Goal: Transaction & Acquisition: Purchase product/service

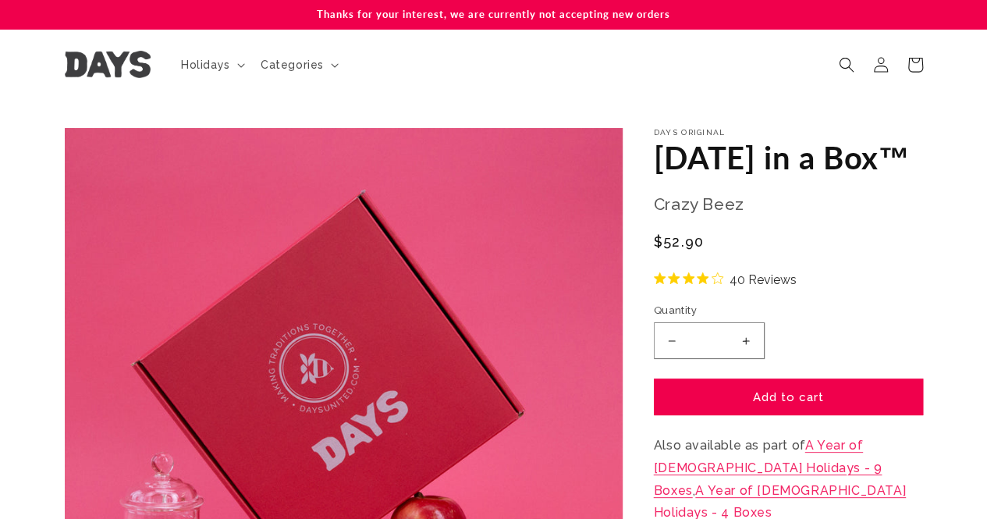
drag, startPoint x: 505, startPoint y: 11, endPoint x: 683, endPoint y: 14, distance: 177.9
click at [683, 14] on p "Thanks for your interest, we are currently not accepting new orders" at bounding box center [494, 14] width 858 height 29
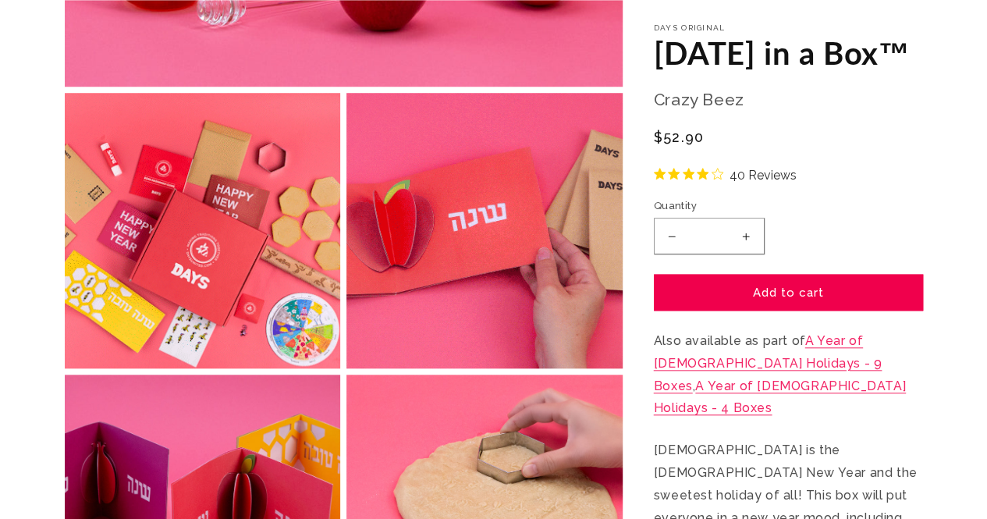
scroll to position [624, 0]
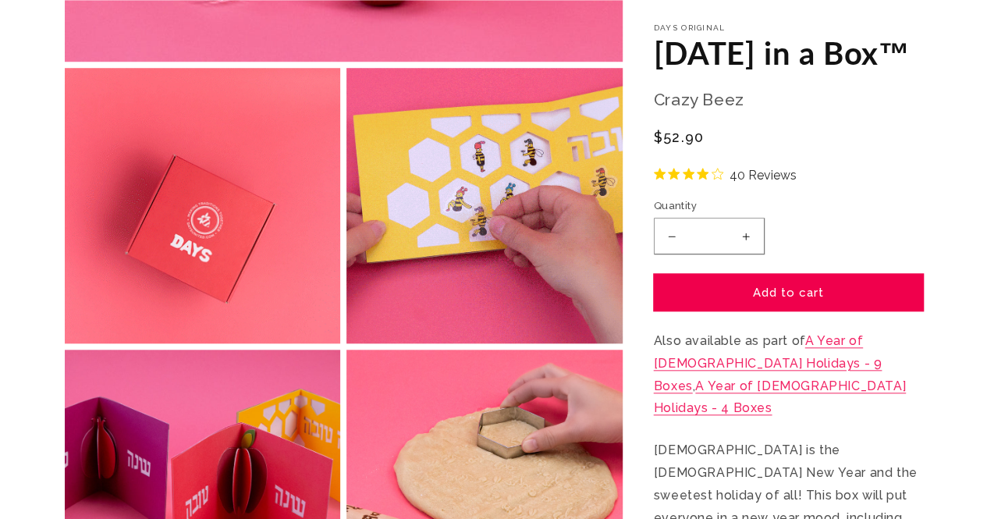
click at [705, 310] on button "Add to cart" at bounding box center [788, 292] width 269 height 37
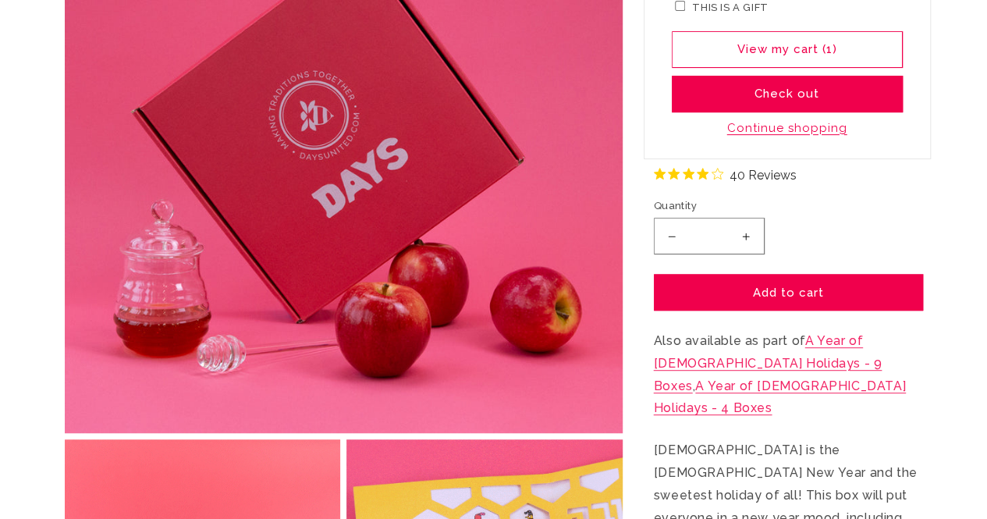
scroll to position [0, 0]
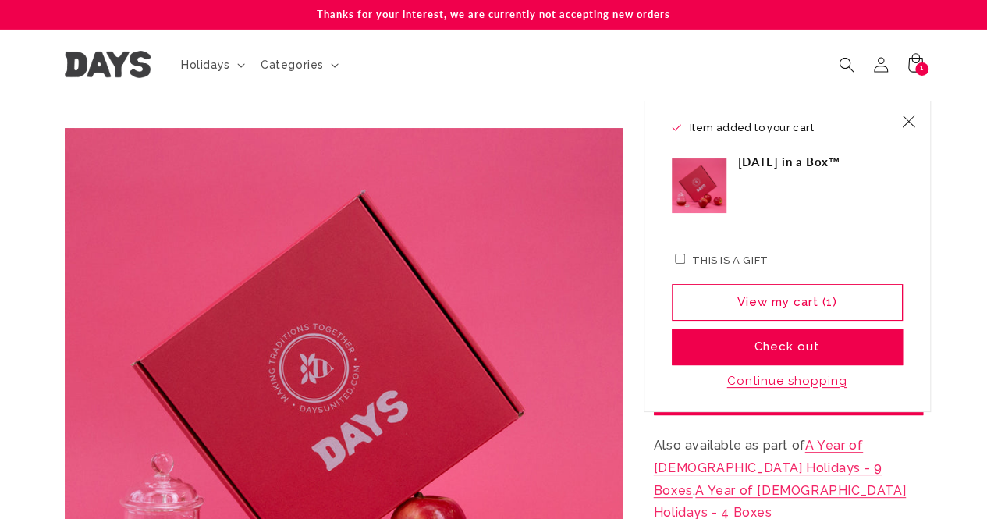
click at [591, 10] on p "Thanks for your interest, we are currently not accepting new orders" at bounding box center [494, 14] width 858 height 29
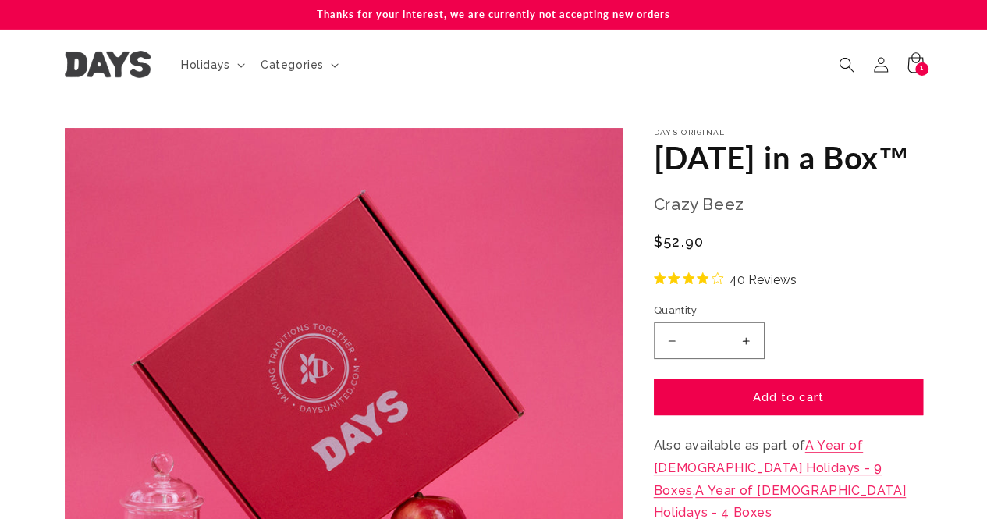
click at [915, 71] on div "1 1 item" at bounding box center [921, 68] width 13 height 13
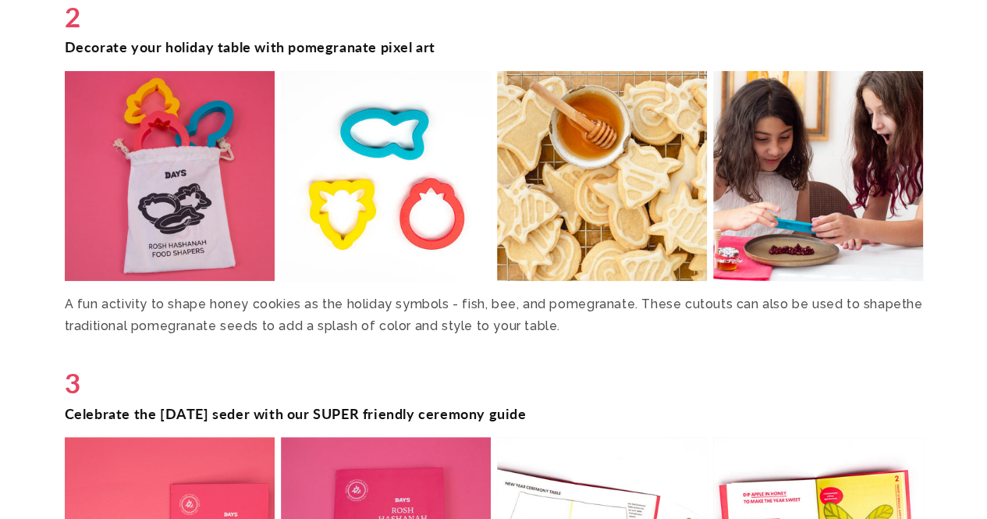
scroll to position [3120, 0]
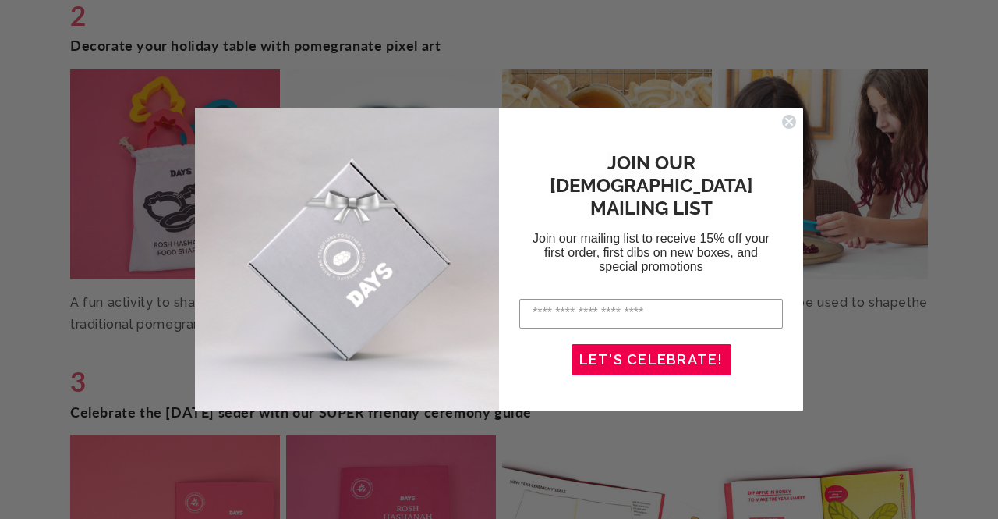
click at [792, 120] on circle "Close dialog" at bounding box center [789, 121] width 15 height 15
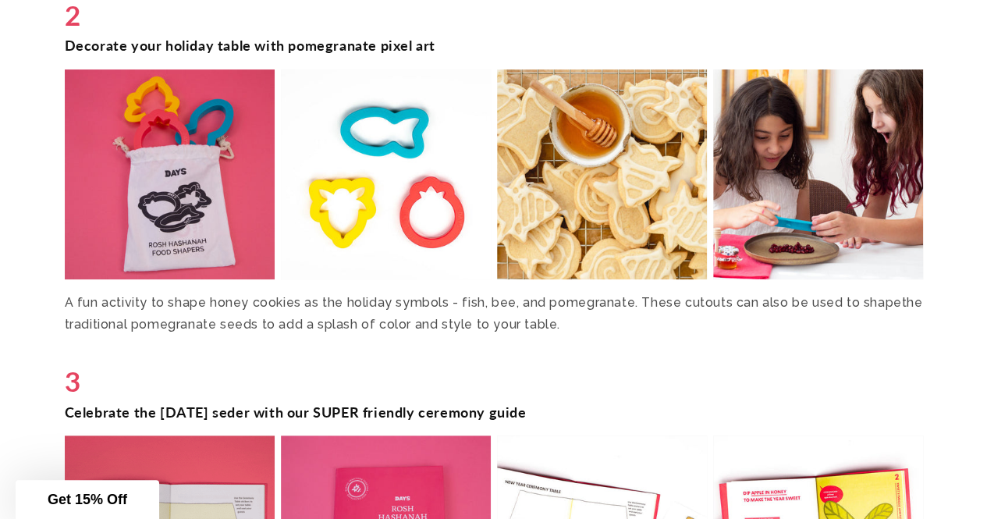
drag, startPoint x: 249, startPoint y: 306, endPoint x: 842, endPoint y: 339, distance: 593.7
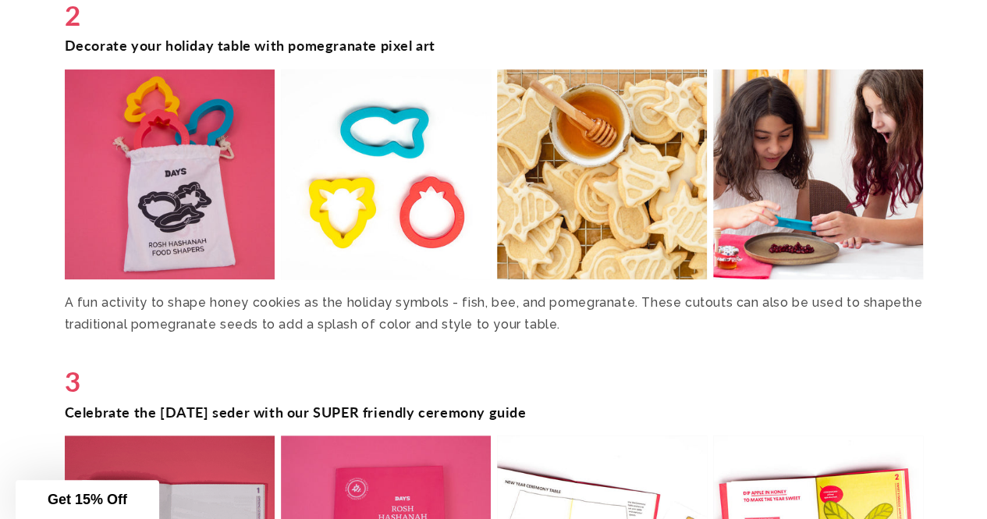
click at [450, 313] on p "A fun activity to shape honey cookies as the holiday symbols - fish, bee, and p…" at bounding box center [494, 314] width 858 height 45
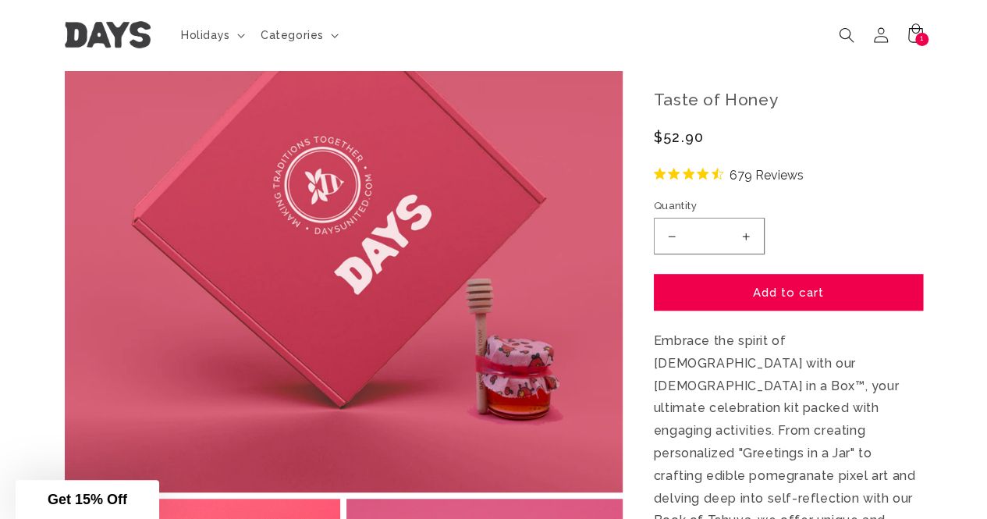
scroll to position [0, 0]
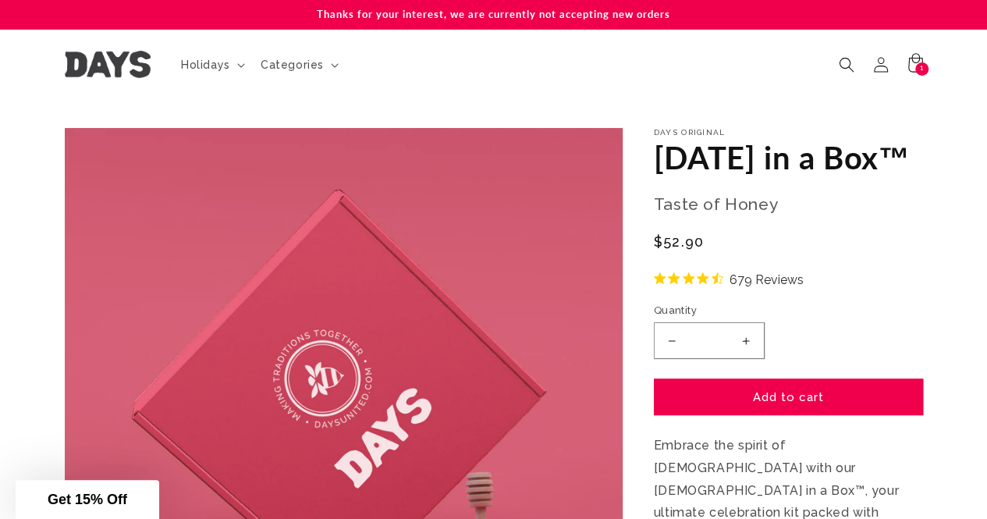
click at [746, 359] on button "Increase quantity for [DATE] in a Box™" at bounding box center [745, 340] width 35 height 37
type input "*"
click at [767, 415] on button "Add to cart" at bounding box center [788, 396] width 269 height 37
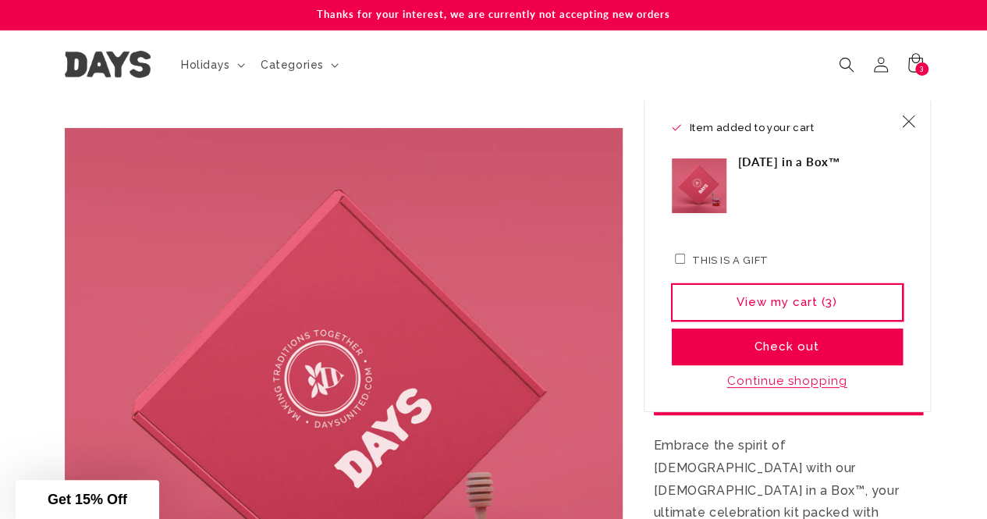
click at [838, 309] on link "View my cart (3)" at bounding box center [787, 302] width 231 height 37
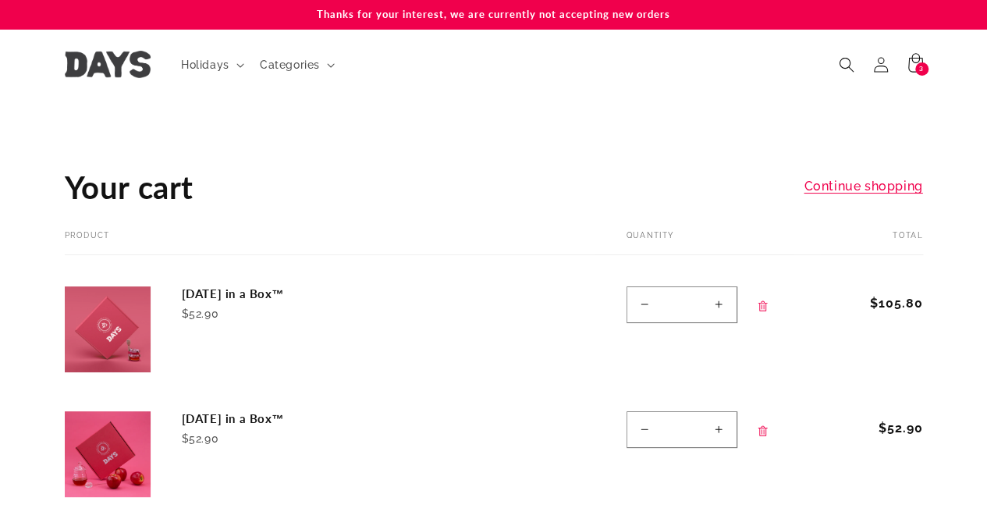
click at [644, 424] on button "Decrease quantity for [DATE] in a Box™" at bounding box center [644, 429] width 35 height 37
type input "*"
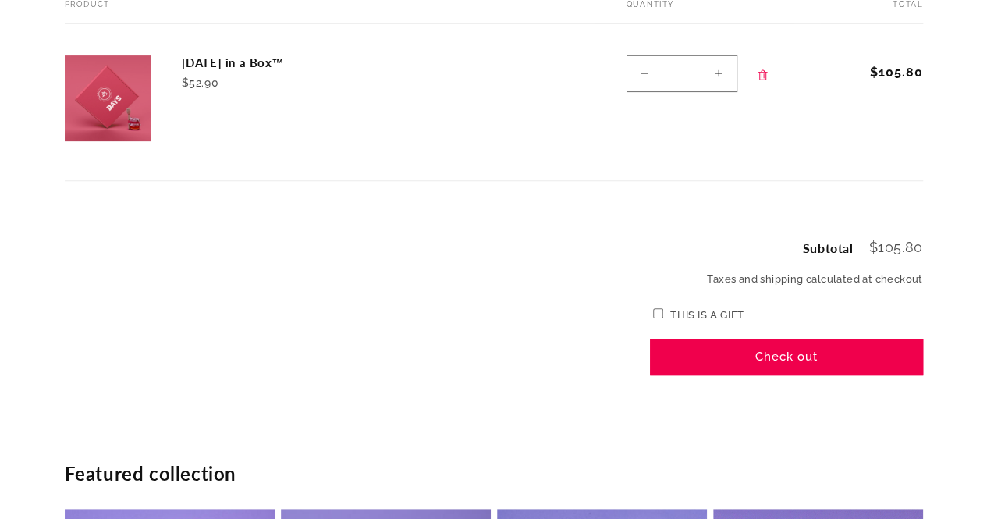
scroll to position [234, 0]
